Goal: Information Seeking & Learning: Learn about a topic

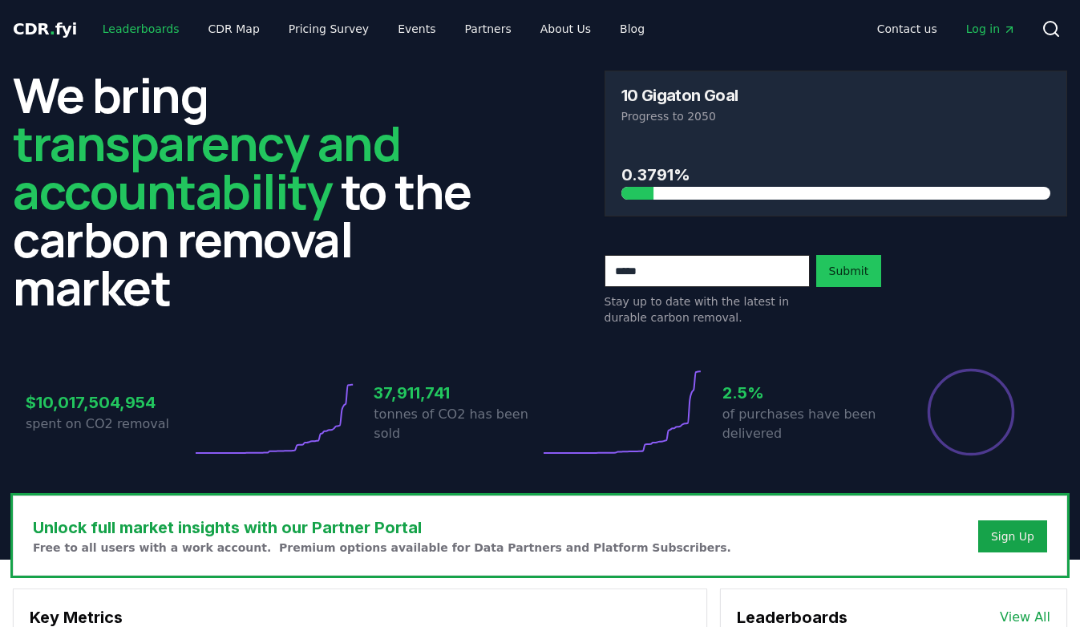
click at [136, 30] on link "Leaderboards" at bounding box center [141, 28] width 103 height 29
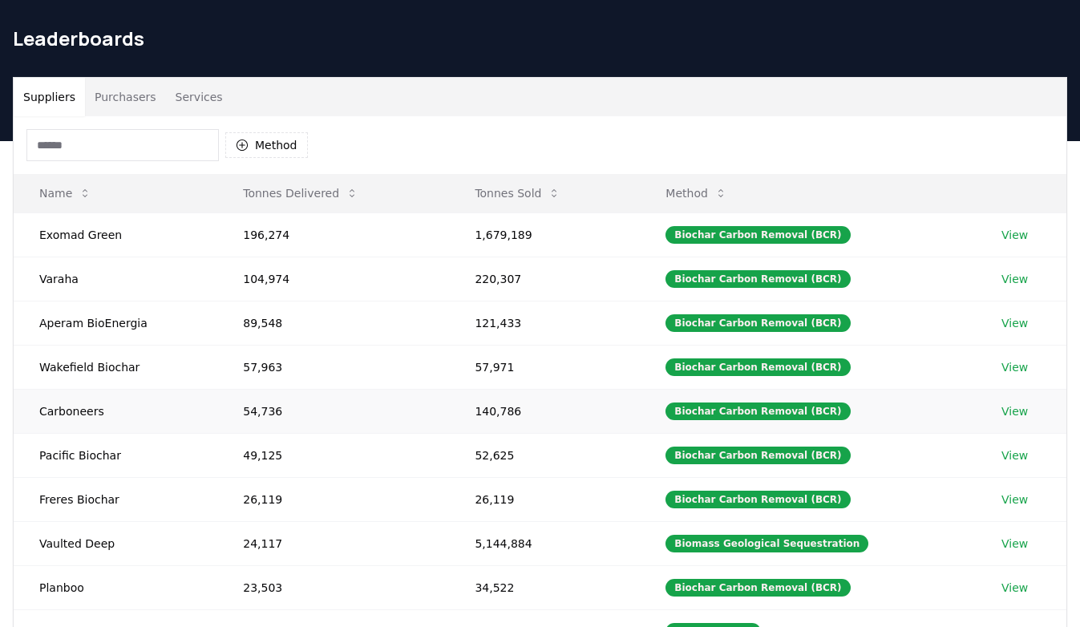
scroll to position [34, 0]
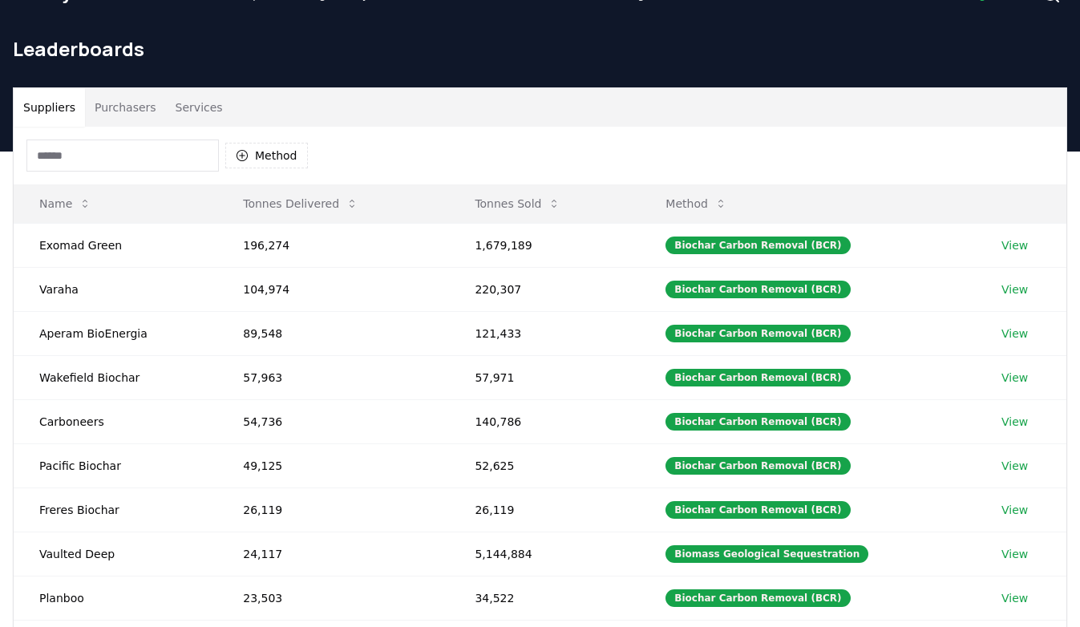
click at [99, 156] on input at bounding box center [122, 156] width 192 height 32
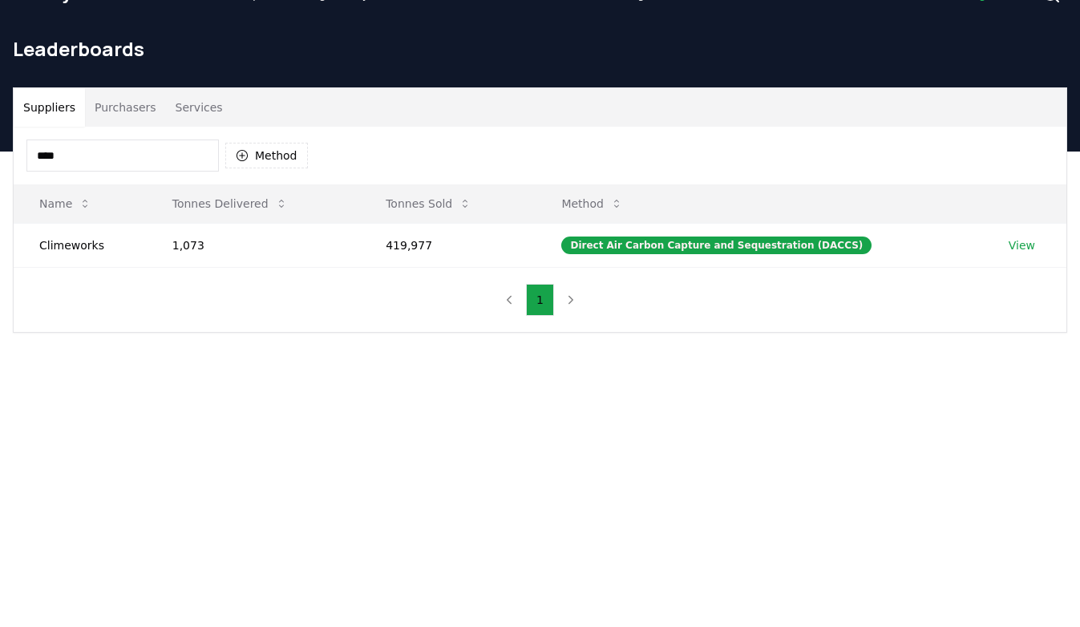
type input "*****"
click at [192, 108] on button "Services" at bounding box center [199, 107] width 67 height 38
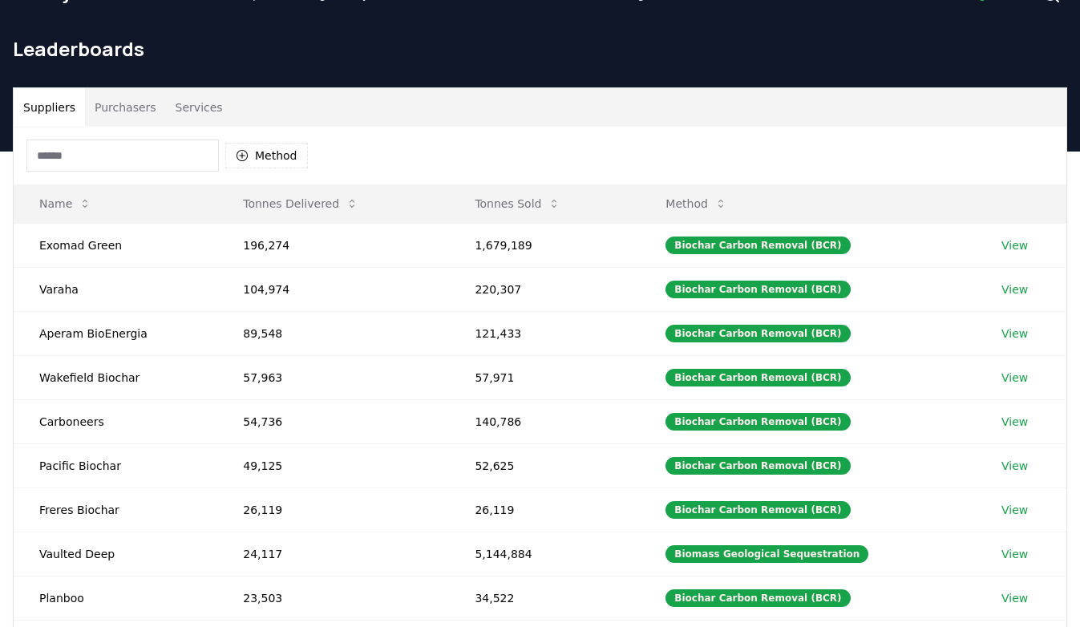
click at [59, 107] on button "Suppliers" at bounding box center [49, 107] width 71 height 38
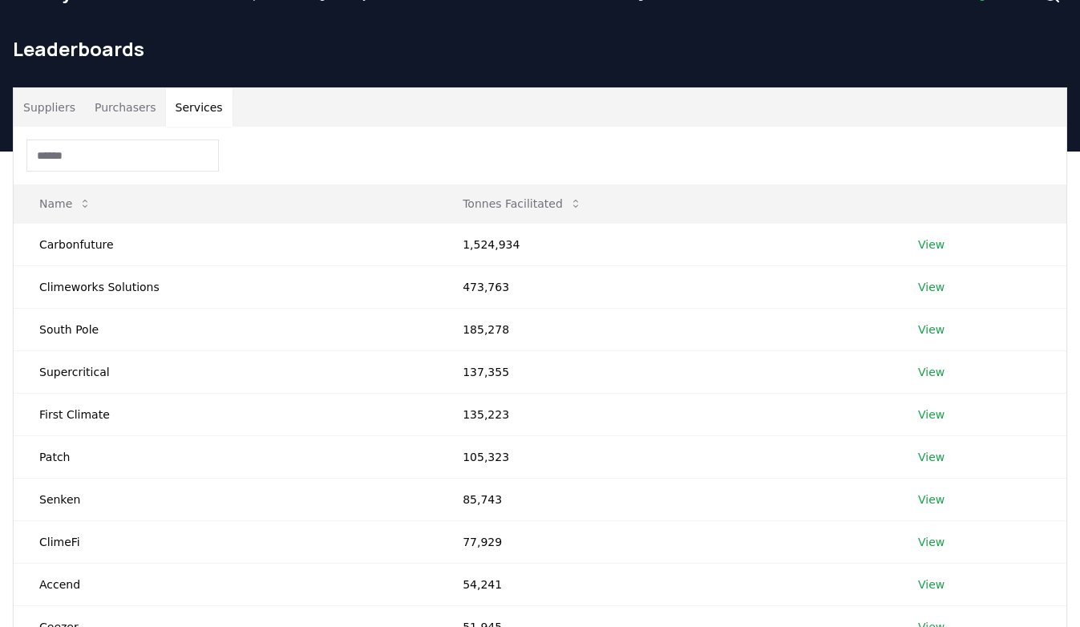
click at [208, 100] on button "Services" at bounding box center [199, 107] width 67 height 38
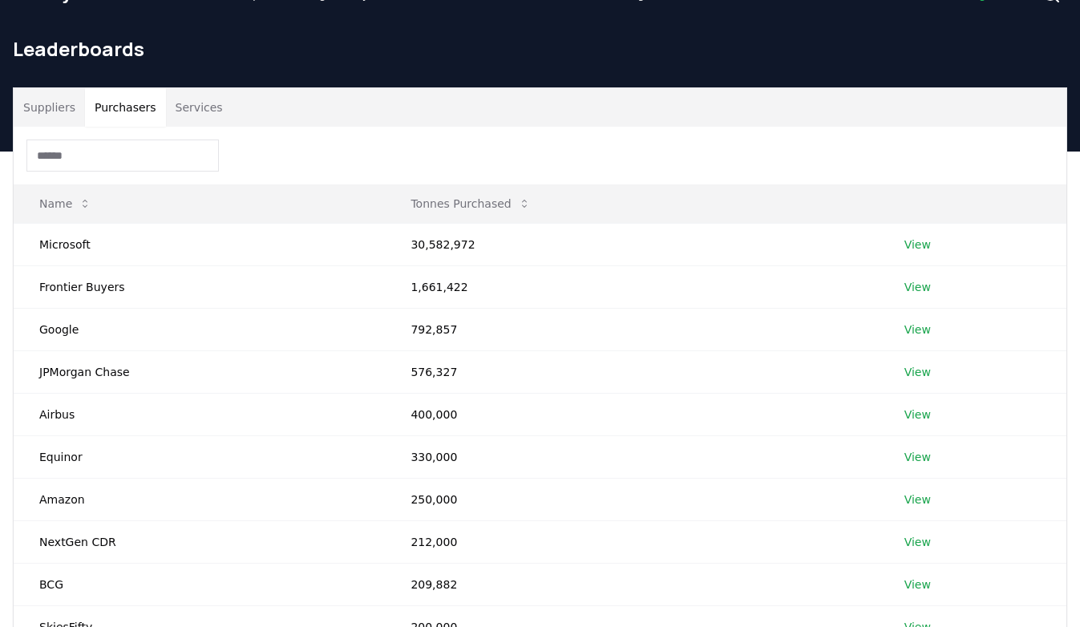
click at [136, 102] on button "Purchasers" at bounding box center [125, 107] width 81 height 38
click at [127, 162] on input at bounding box center [122, 156] width 192 height 32
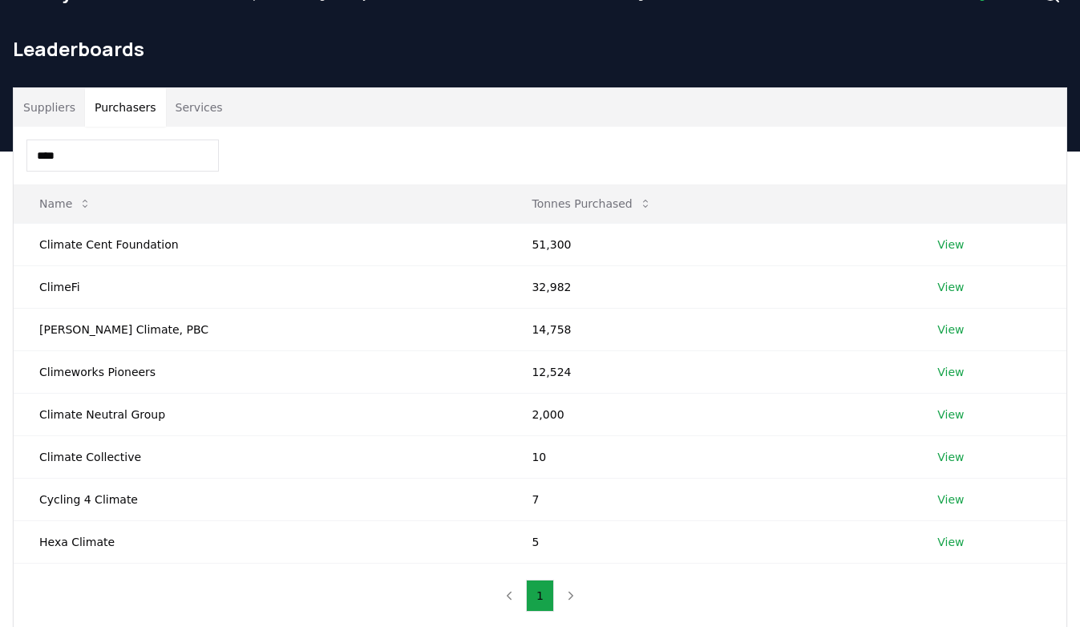
type input "*****"
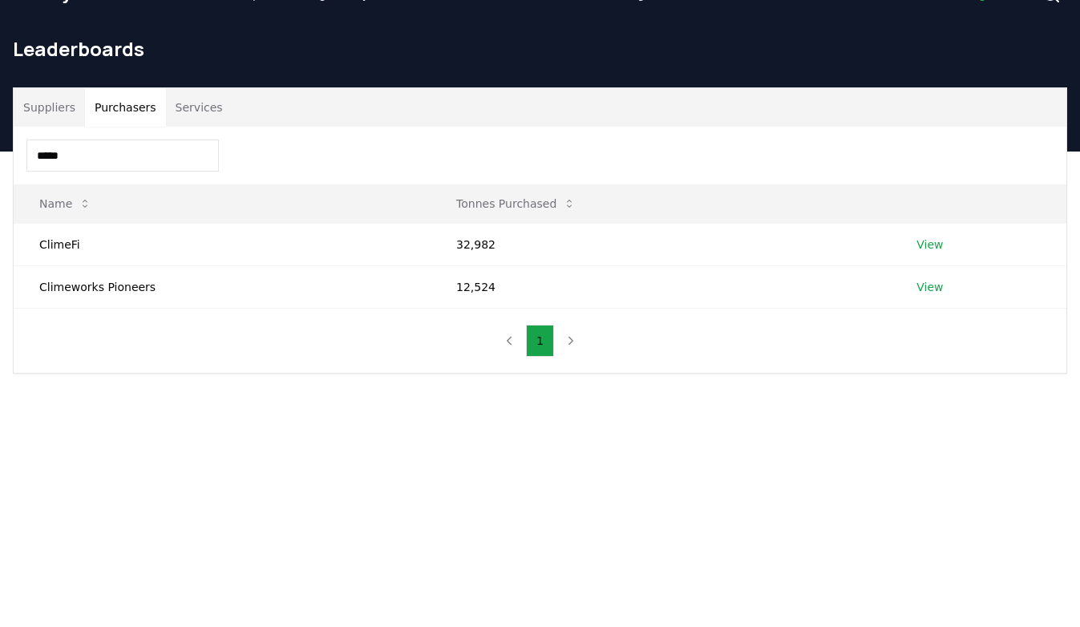
click at [194, 119] on button "Services" at bounding box center [199, 107] width 67 height 38
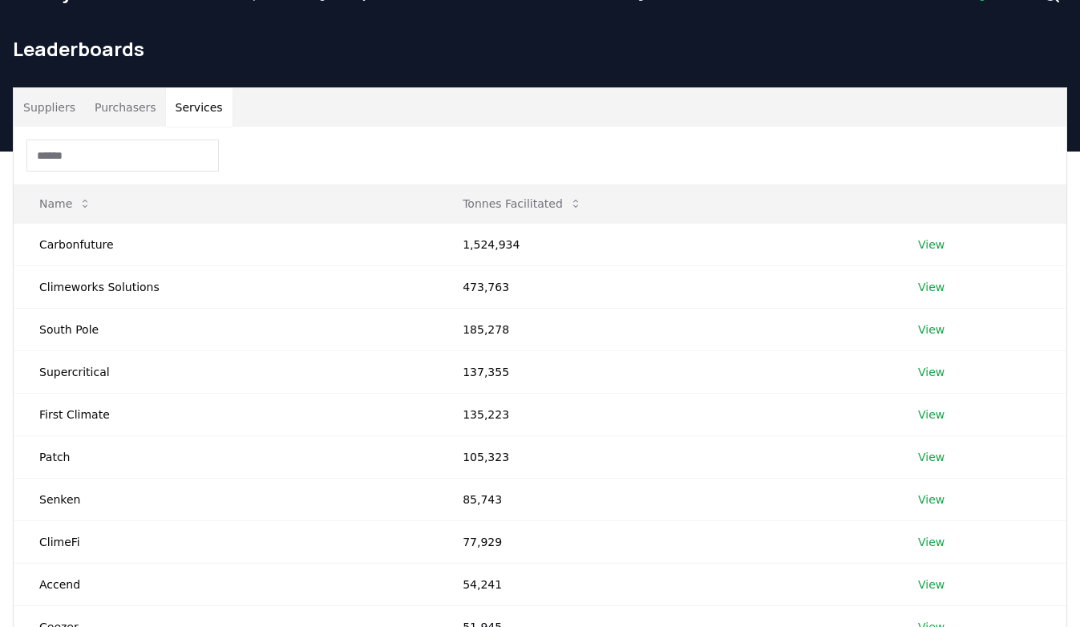
click at [156, 160] on input at bounding box center [122, 156] width 192 height 32
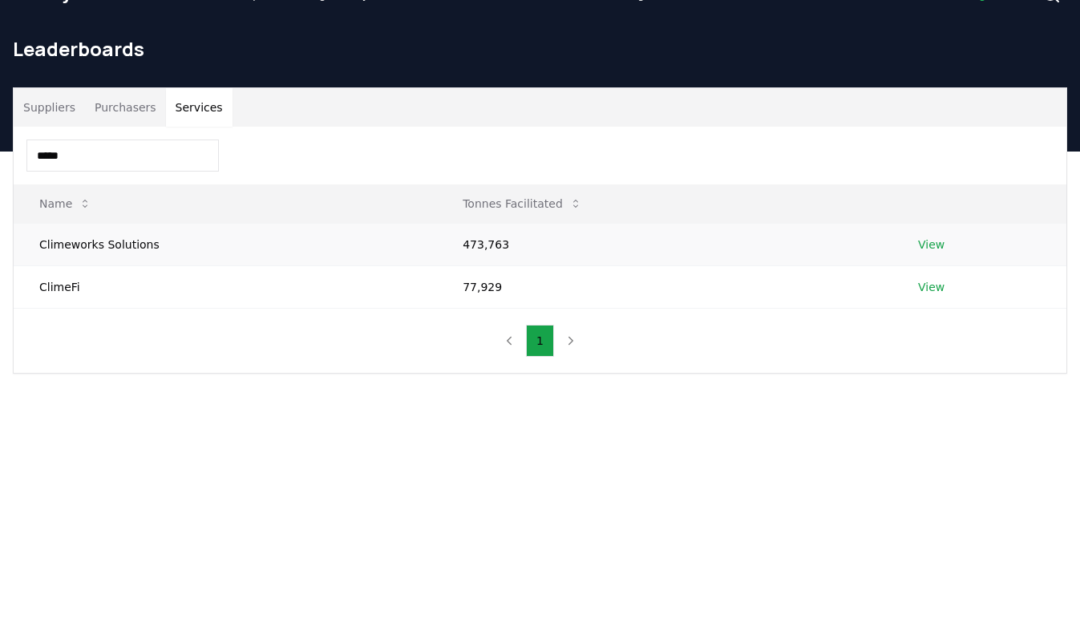
type input "*****"
click at [115, 237] on td "Climeworks Solutions" at bounding box center [225, 244] width 423 height 42
click at [932, 245] on link "View" at bounding box center [931, 245] width 26 height 16
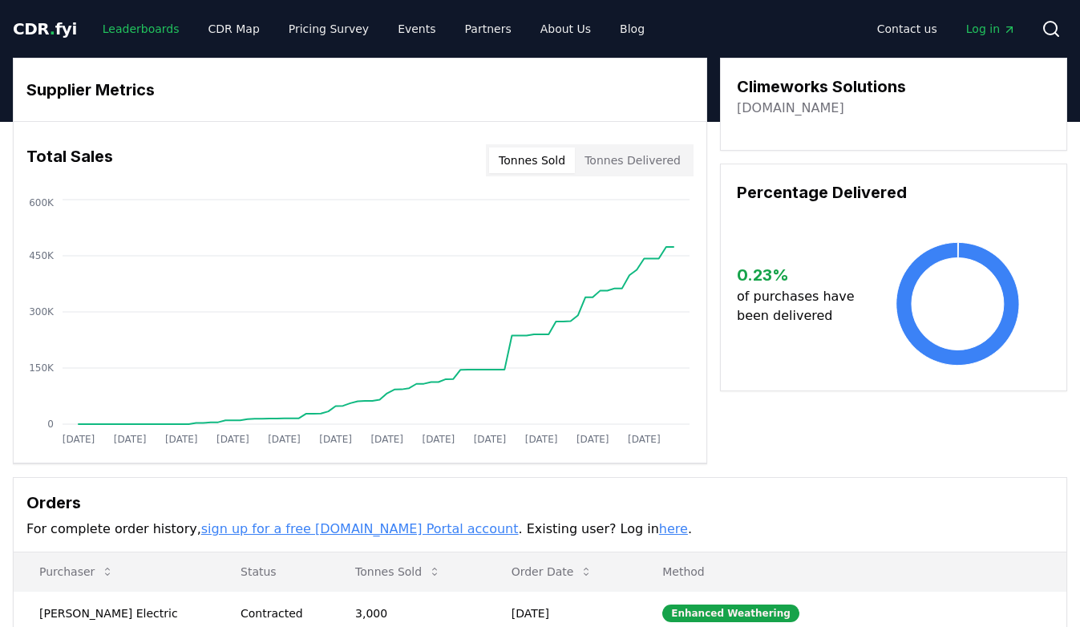
click at [138, 29] on link "Leaderboards" at bounding box center [141, 28] width 103 height 29
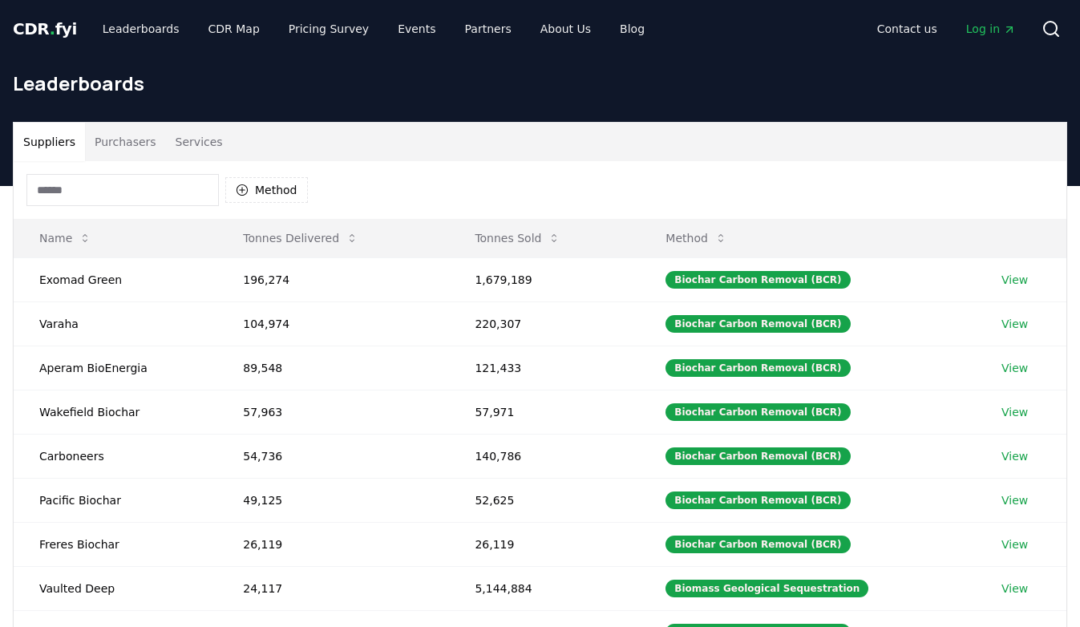
click at [160, 193] on input at bounding box center [122, 190] width 192 height 32
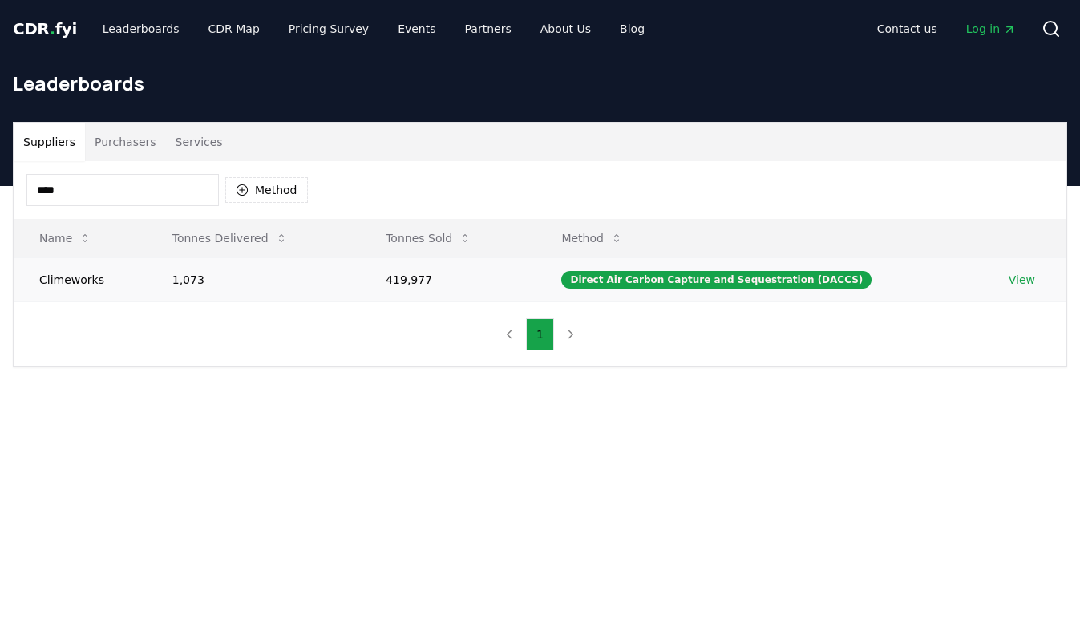
type input "****"
click at [89, 280] on td "Climeworks" at bounding box center [80, 279] width 133 height 44
click at [1009, 278] on link "View" at bounding box center [1022, 280] width 26 height 16
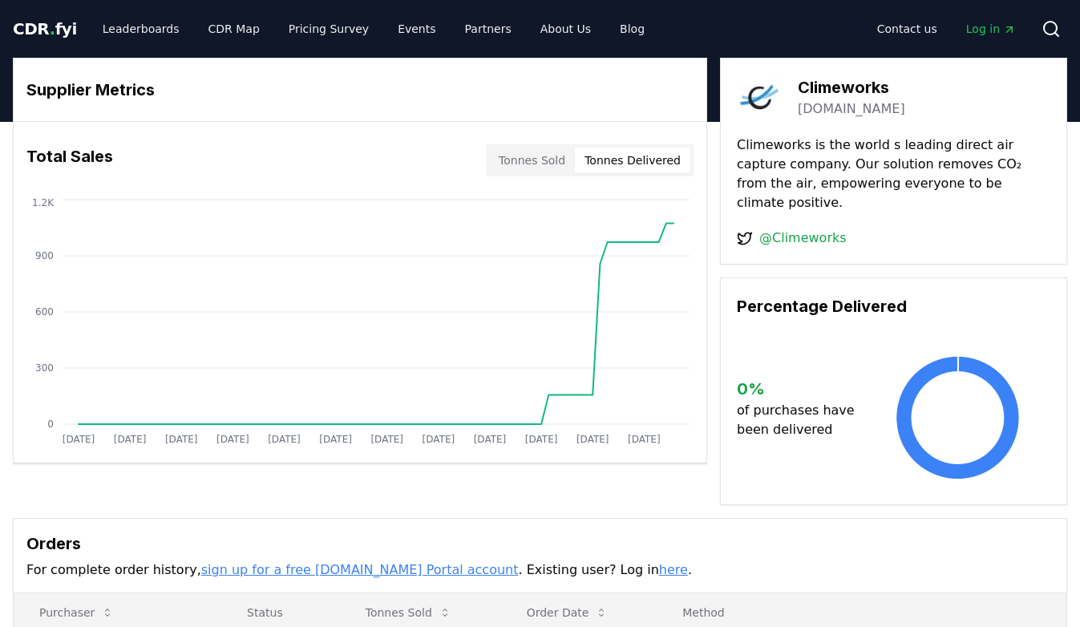
click at [621, 164] on button "Tonnes Delivered" at bounding box center [632, 161] width 115 height 26
click at [540, 164] on button "Tonnes Sold" at bounding box center [532, 161] width 86 height 26
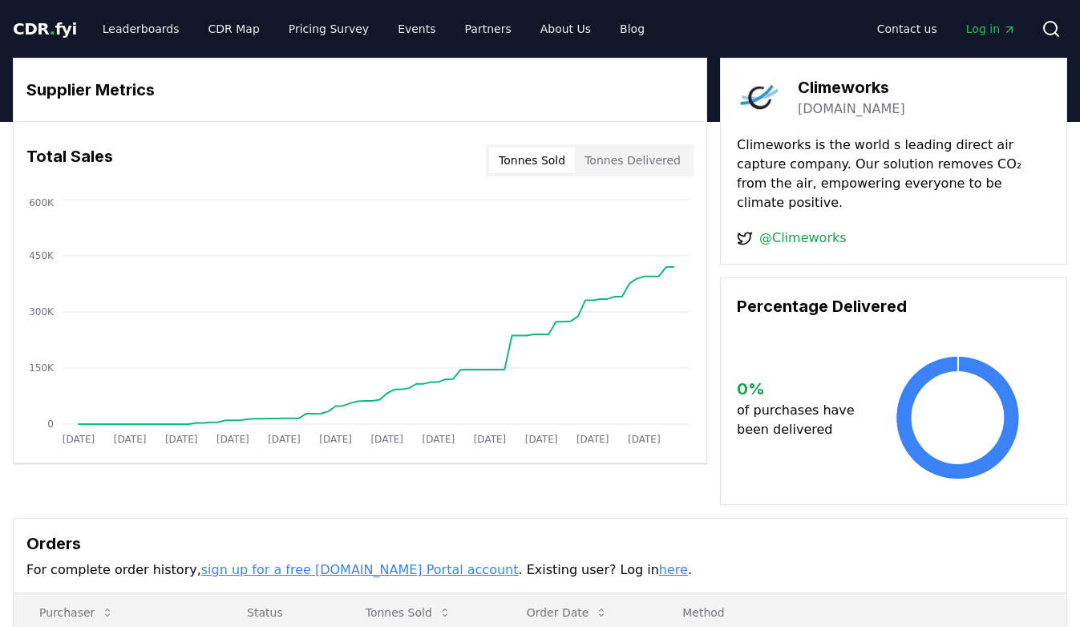
click at [642, 164] on button "Tonnes Delivered" at bounding box center [632, 161] width 115 height 26
click at [543, 163] on button "Tonnes Sold" at bounding box center [532, 161] width 86 height 26
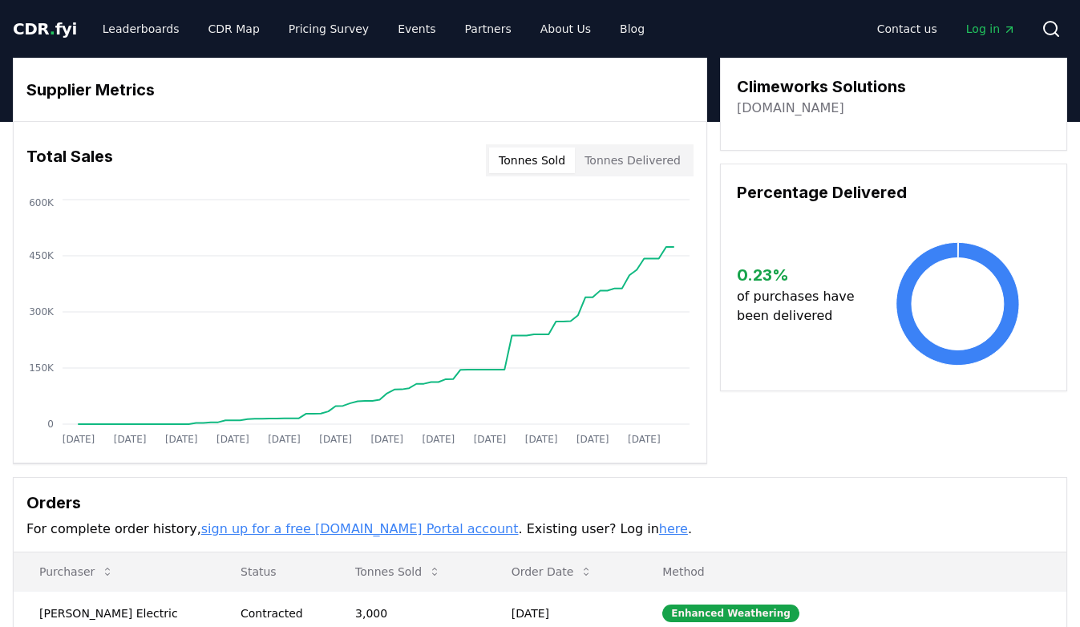
click at [643, 160] on button "Tonnes Delivered" at bounding box center [632, 161] width 115 height 26
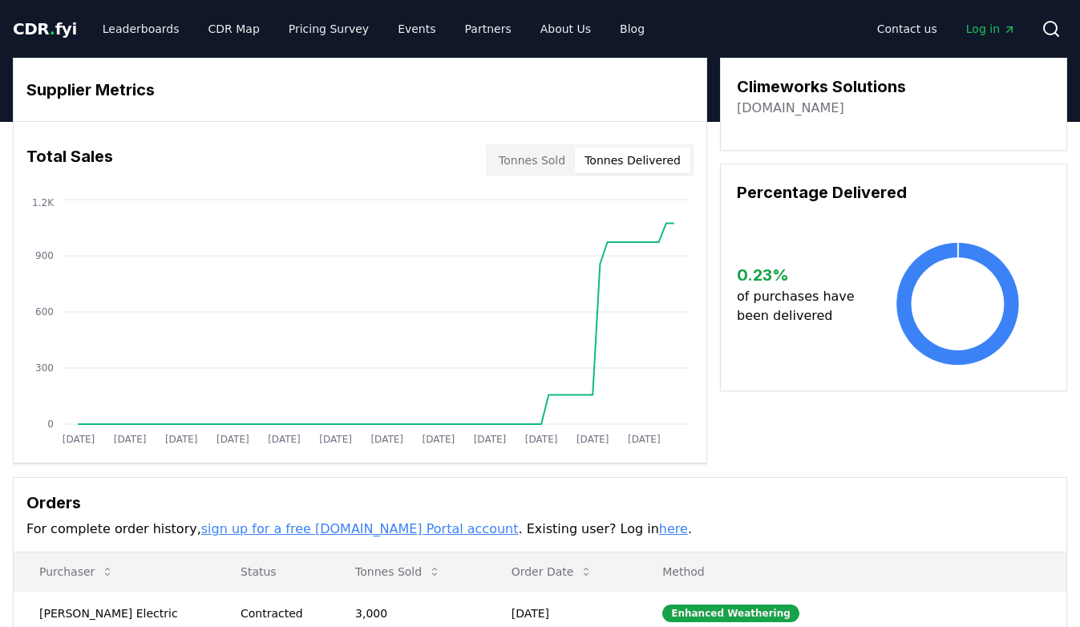
click at [530, 161] on button "Tonnes Sold" at bounding box center [532, 161] width 86 height 26
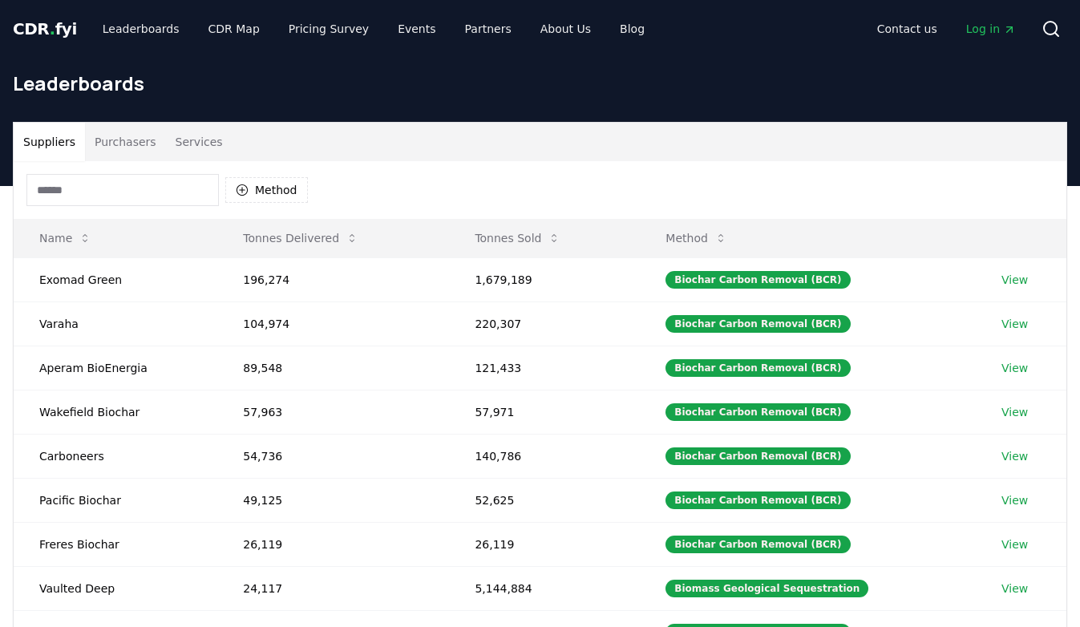
click at [130, 186] on input at bounding box center [122, 190] width 192 height 32
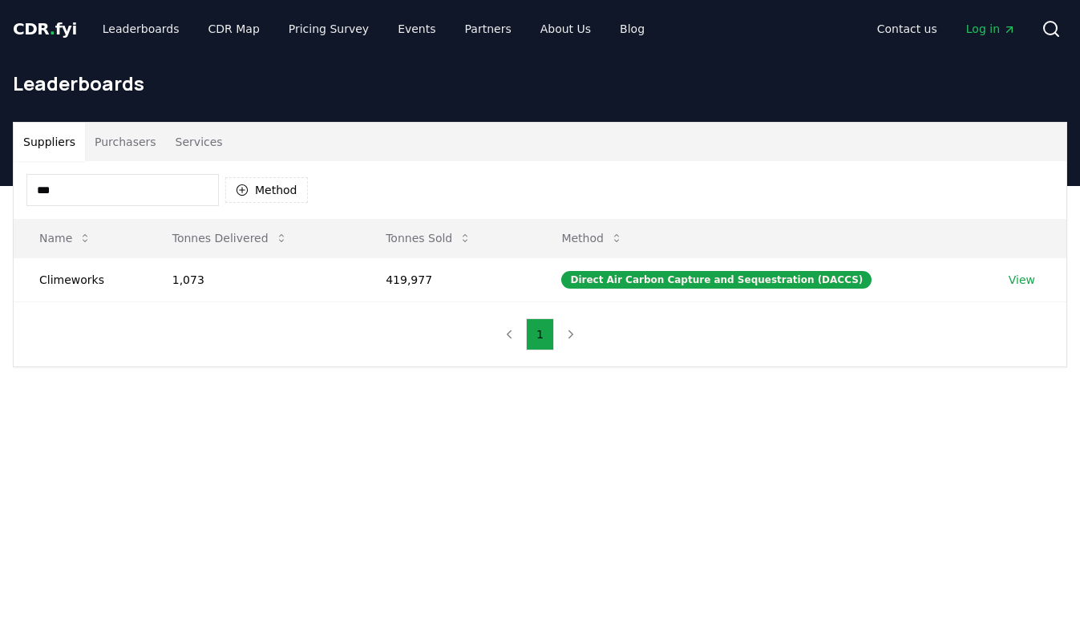
type input "****"
click at [198, 143] on button "Services" at bounding box center [199, 142] width 67 height 38
